Goal: Task Accomplishment & Management: Use online tool/utility

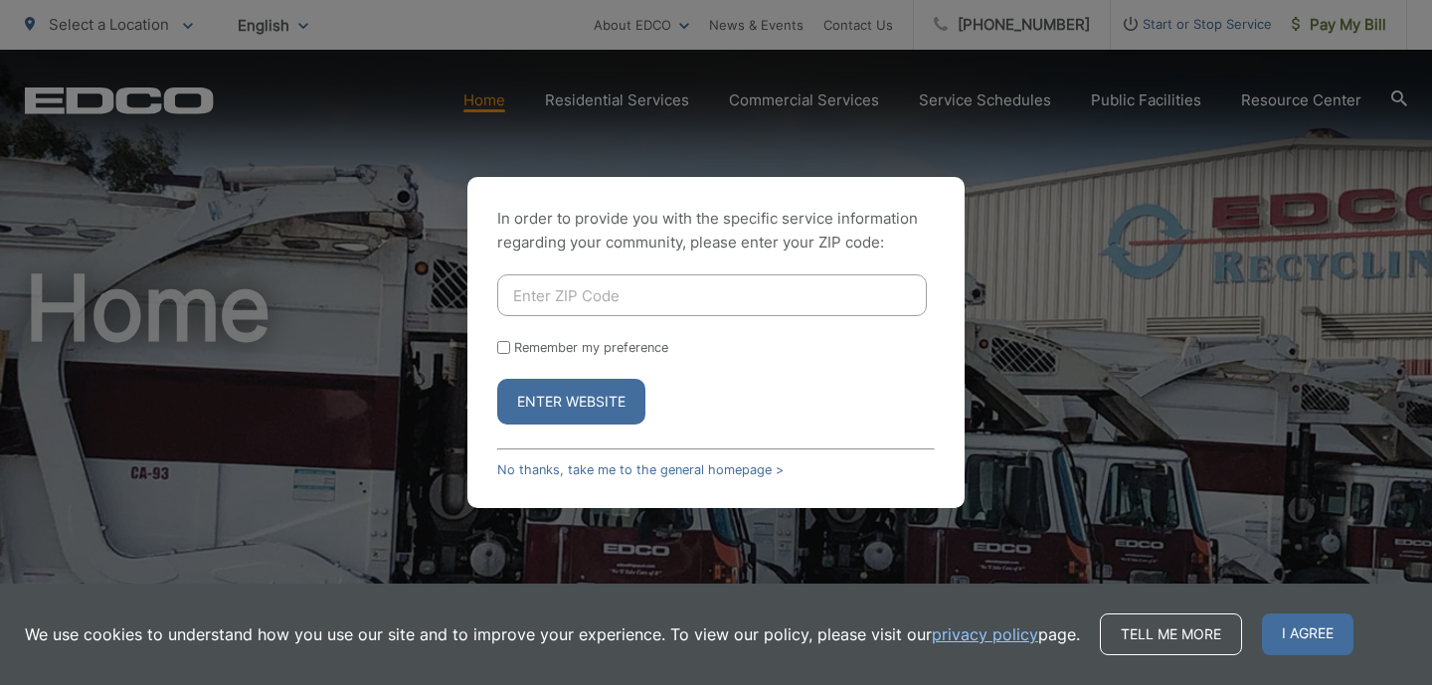
click at [540, 284] on input "Enter ZIP Code" at bounding box center [712, 295] width 430 height 42
type input "92021"
click at [505, 344] on input "Remember my preference" at bounding box center [503, 347] width 13 height 13
checkbox input "true"
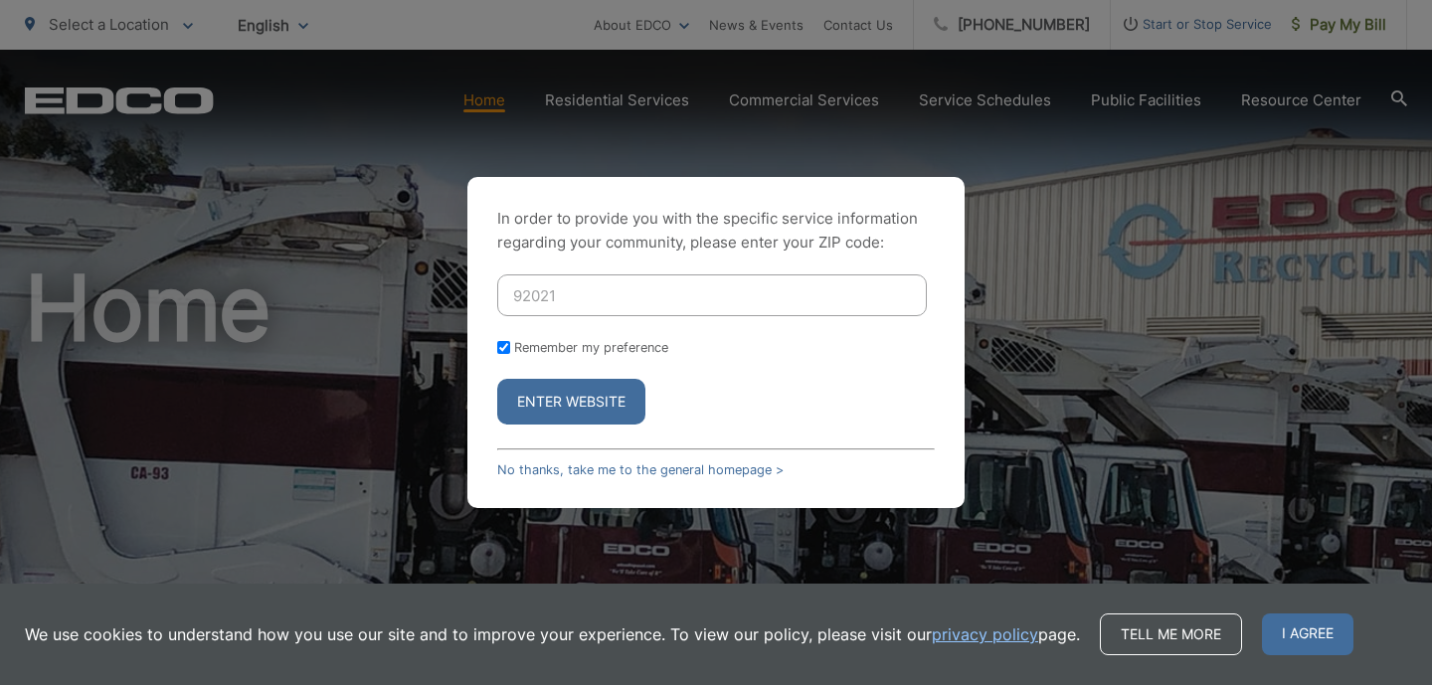
click at [550, 402] on button "Enter Website" at bounding box center [571, 402] width 148 height 46
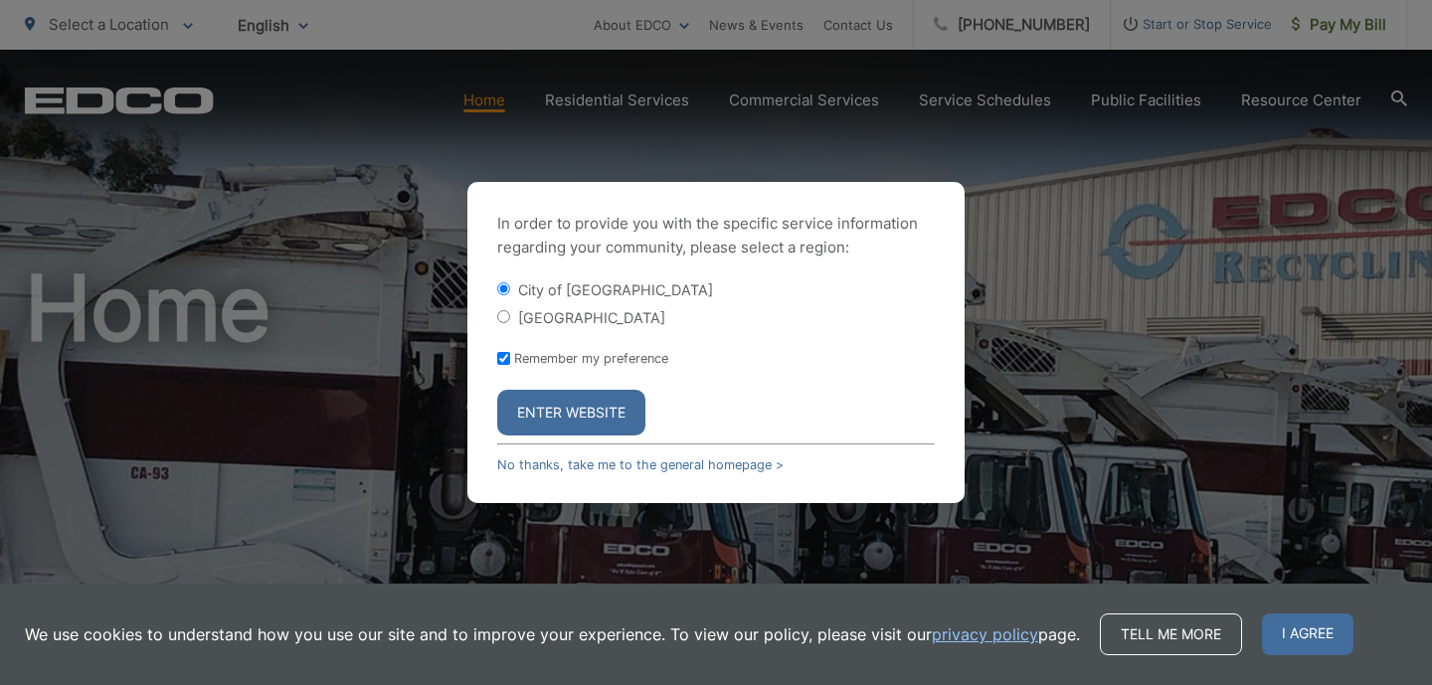
click at [554, 421] on button "Enter Website" at bounding box center [571, 413] width 148 height 46
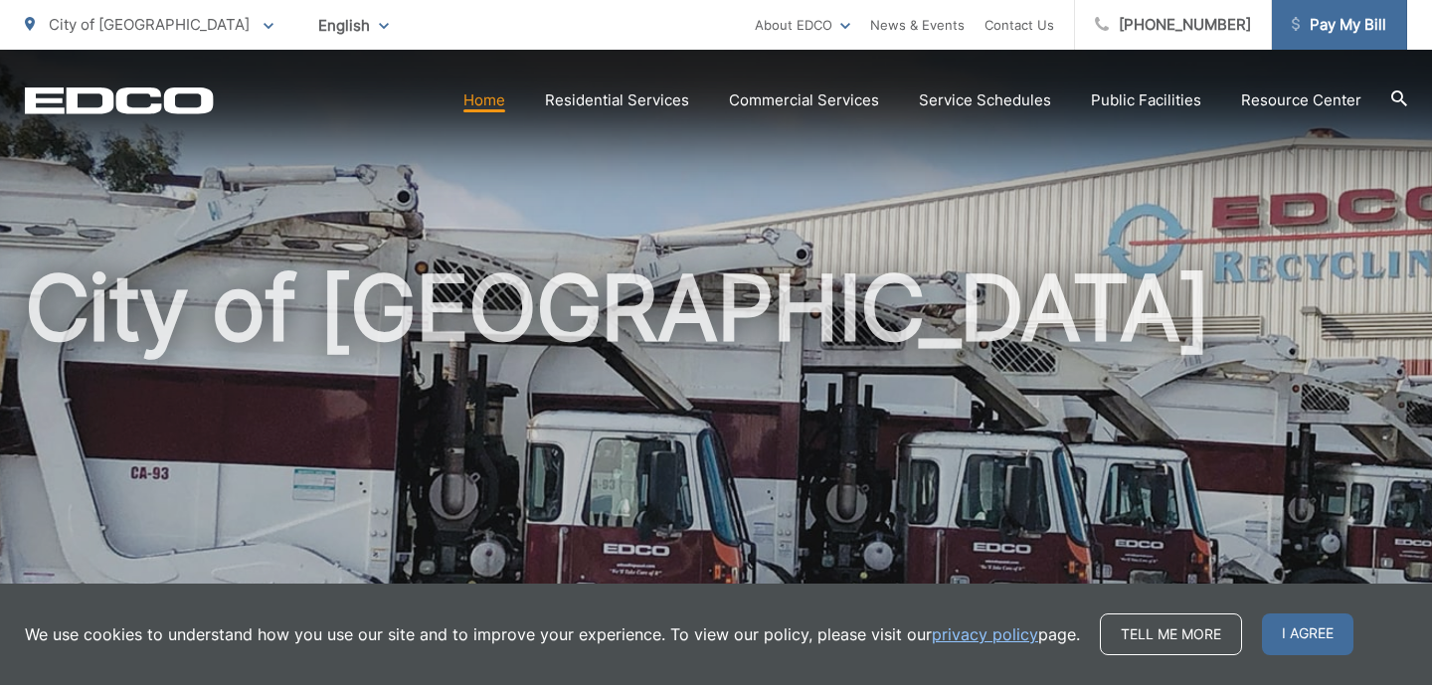
click at [1378, 24] on span "Pay My Bill" at bounding box center [1339, 25] width 94 height 24
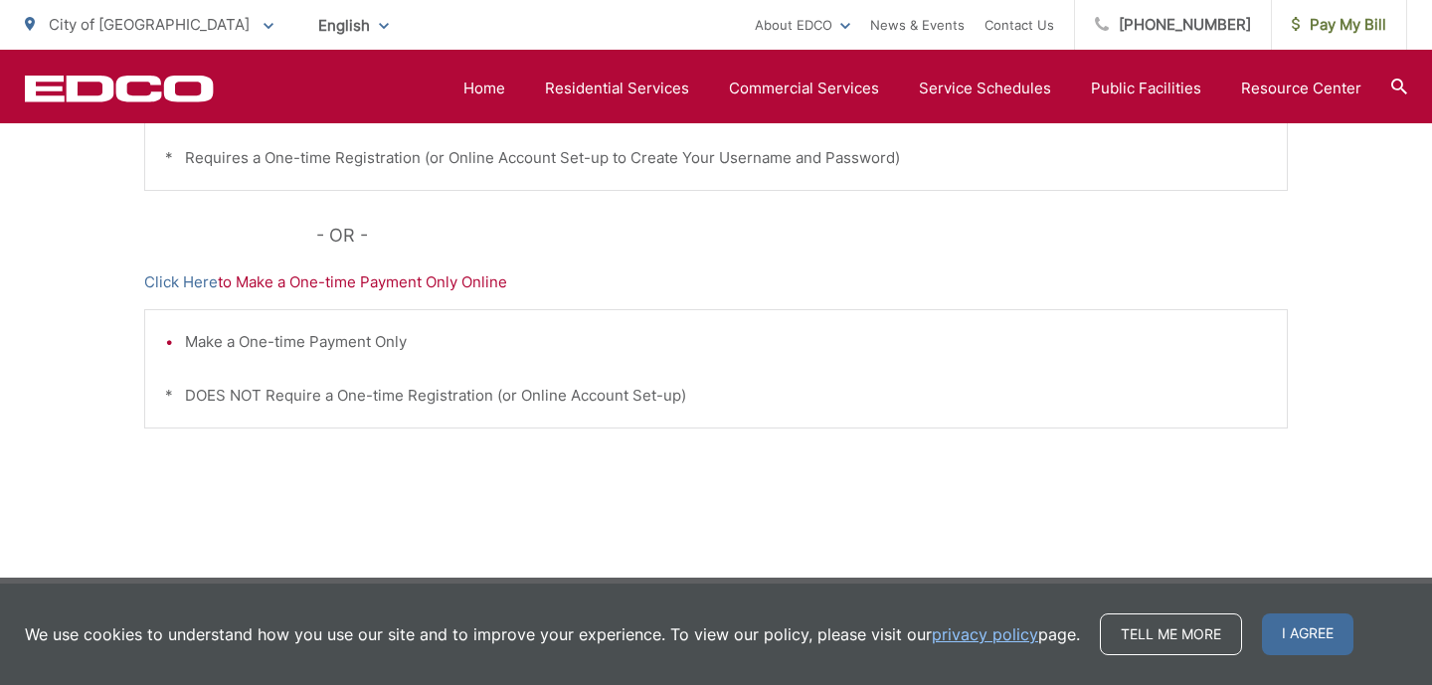
scroll to position [716, 0]
